Goal: Navigation & Orientation: Find specific page/section

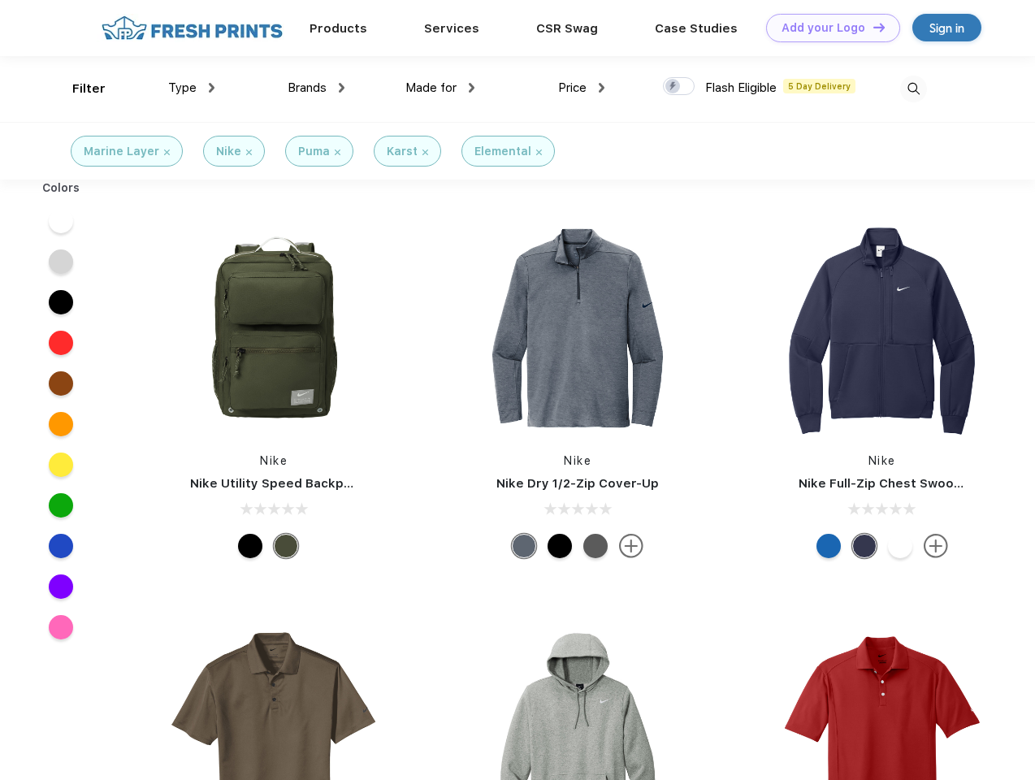
click at [827, 28] on link "Add your Logo Design Tool" at bounding box center [833, 28] width 134 height 28
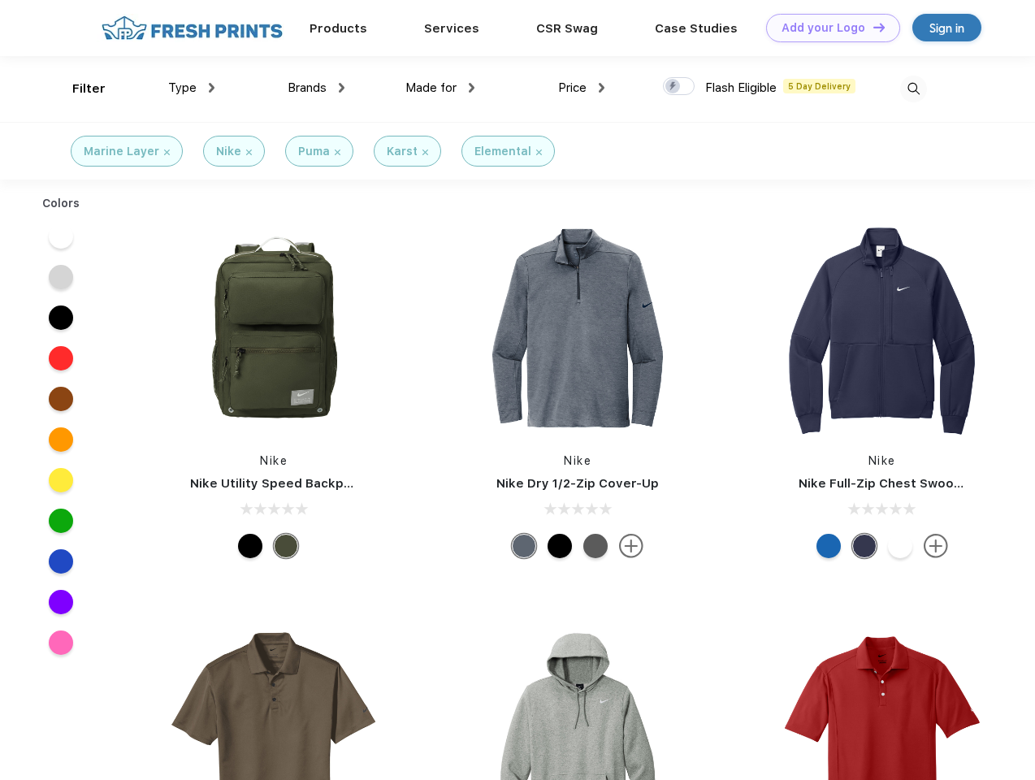
click at [0, 0] on div "Design Tool" at bounding box center [0, 0] width 0 height 0
click at [872, 27] on link "Add your Logo Design Tool" at bounding box center [833, 28] width 134 height 28
click at [78, 89] on div "Filter" at bounding box center [88, 89] width 33 height 19
click at [192, 88] on span "Type" at bounding box center [182, 87] width 28 height 15
click at [316, 88] on span "Brands" at bounding box center [307, 87] width 39 height 15
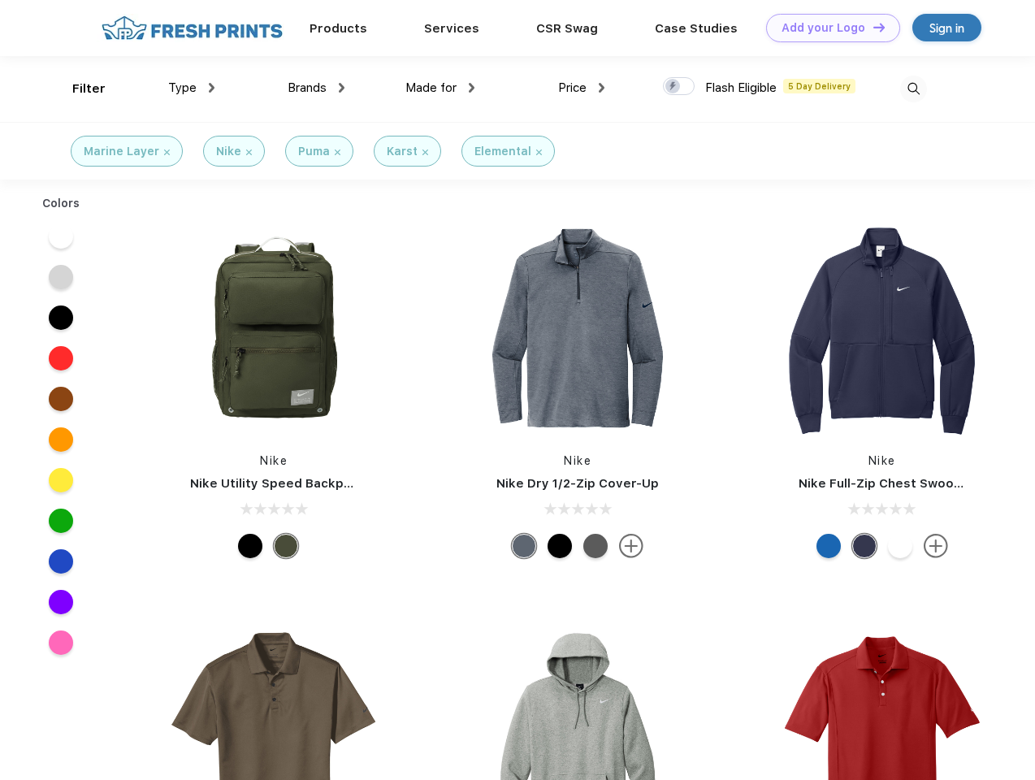
click at [440, 88] on span "Made for" at bounding box center [430, 87] width 51 height 15
click at [582, 88] on span "Price" at bounding box center [572, 87] width 28 height 15
click at [679, 87] on div at bounding box center [679, 86] width 32 height 18
click at [673, 87] on input "checkbox" at bounding box center [668, 81] width 11 height 11
click at [913, 89] on img at bounding box center [913, 89] width 27 height 27
